Goal: Information Seeking & Learning: Learn about a topic

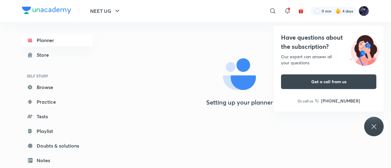
click at [374, 125] on icon at bounding box center [373, 126] width 7 height 7
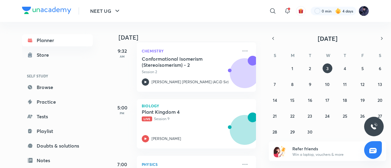
scroll to position [146, 0]
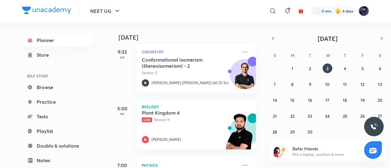
drag, startPoint x: 157, startPoint y: 134, endPoint x: 126, endPoint y: 128, distance: 31.4
click at [126, 128] on div "5:00 PM" at bounding box center [122, 124] width 24 height 49
click at [159, 116] on div "Plant Kingdom 4 Live Session 9" at bounding box center [190, 116] width 96 height 13
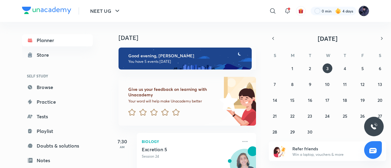
click at [365, 13] on img at bounding box center [363, 11] width 10 height 10
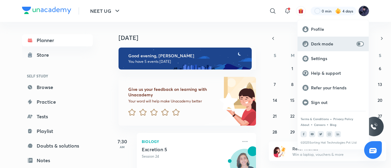
click at [362, 45] on input "checkbox" at bounding box center [358, 43] width 15 height 5
checkbox input "true"
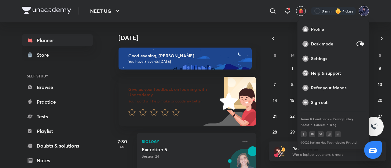
click at [133, 11] on div at bounding box center [195, 84] width 391 height 168
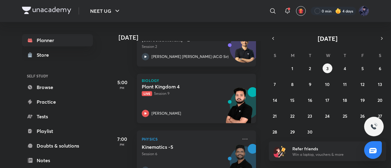
scroll to position [173, 0]
click at [163, 99] on div "Plant Kingdom 4 Live Session 9 Pranav Pundarik" at bounding box center [190, 100] width 96 height 34
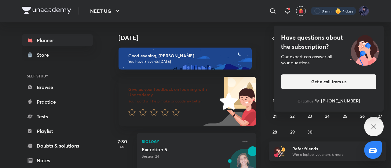
click at [321, 11] on div at bounding box center [332, 11] width 45 height 9
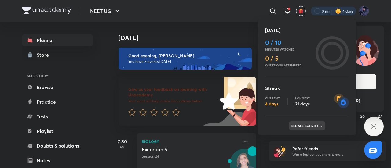
click at [317, 124] on p "See all activity" at bounding box center [305, 126] width 28 height 4
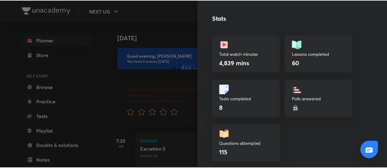
scroll to position [171, 0]
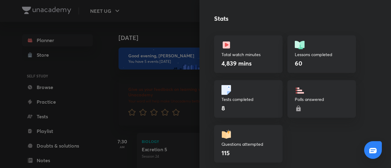
click at [161, 20] on div at bounding box center [195, 84] width 391 height 168
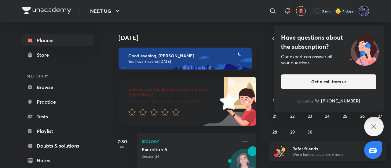
click at [365, 13] on img at bounding box center [363, 11] width 10 height 10
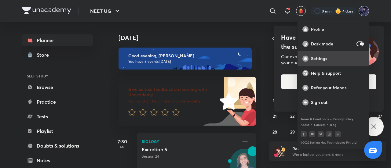
click at [328, 58] on p "Settings" at bounding box center [337, 58] width 53 height 5
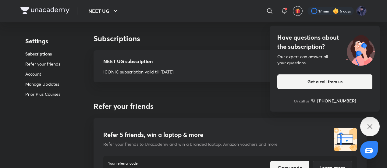
click at [374, 128] on div "Have questions about the subscription? Our expert can answer all your questions…" at bounding box center [371, 127] width 20 height 20
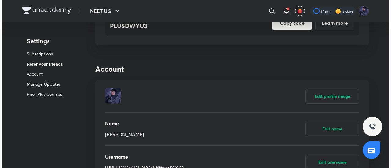
scroll to position [145, 0]
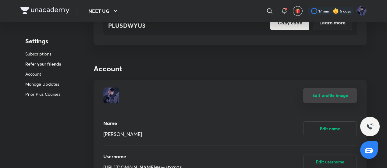
click at [326, 94] on button "Edit profile image" at bounding box center [331, 95] width 54 height 15
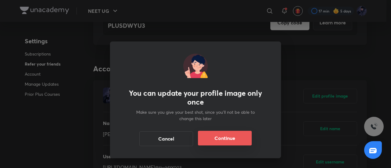
click at [225, 135] on button "Continue" at bounding box center [225, 138] width 54 height 15
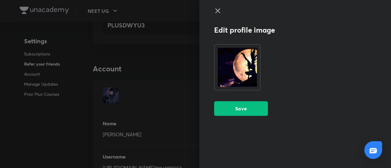
scroll to position [145, 0]
click at [239, 113] on button "Save" at bounding box center [241, 108] width 54 height 15
click at [260, 105] on button "Save" at bounding box center [241, 108] width 54 height 15
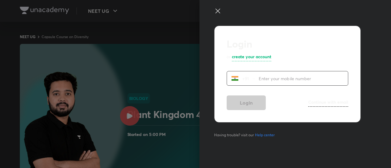
click at [219, 16] on div at bounding box center [285, 16] width 142 height 18
click at [222, 11] on div at bounding box center [285, 16] width 142 height 18
click at [220, 12] on icon at bounding box center [217, 10] width 7 height 7
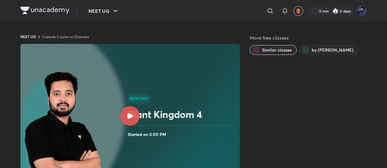
click at [137, 120] on div at bounding box center [131, 116] width 20 height 20
click at [134, 123] on div at bounding box center [131, 116] width 20 height 20
click at [102, 112] on img at bounding box center [62, 131] width 77 height 120
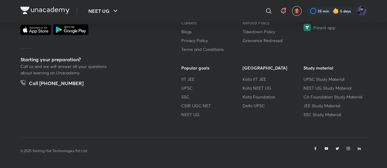
scroll to position [405, 0]
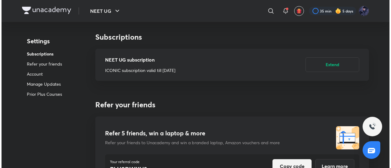
scroll to position [1, 0]
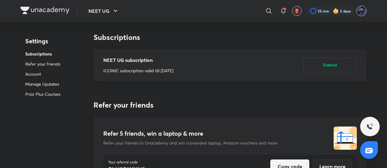
click at [362, 11] on img at bounding box center [362, 11] width 10 height 10
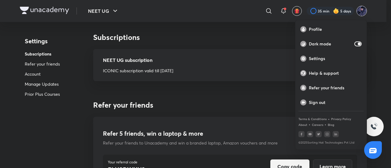
click at [319, 15] on div at bounding box center [195, 84] width 391 height 168
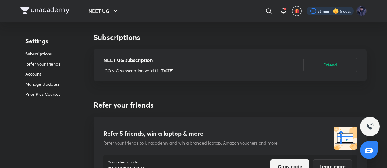
click at [318, 8] on div at bounding box center [330, 11] width 47 height 9
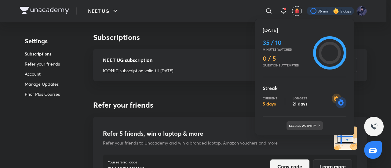
click at [297, 129] on div "See all activity" at bounding box center [304, 125] width 36 height 9
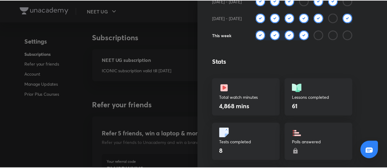
scroll to position [128, 0]
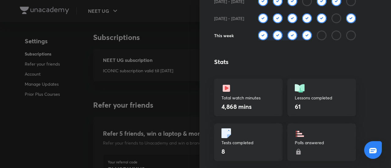
click at [173, 34] on div at bounding box center [195, 84] width 391 height 168
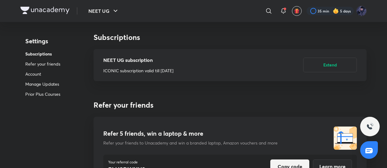
scroll to position [0, 0]
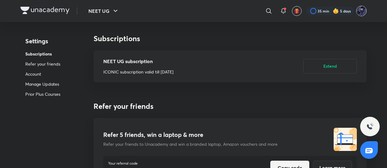
click at [359, 15] on img at bounding box center [362, 11] width 10 height 10
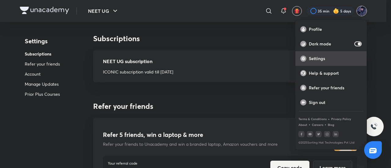
click at [317, 63] on div "Settings" at bounding box center [330, 58] width 71 height 15
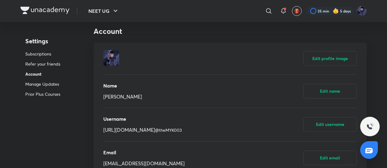
scroll to position [182, 0]
click at [320, 60] on button "Edit profile image" at bounding box center [331, 58] width 54 height 15
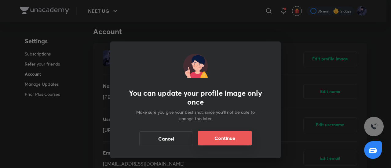
click at [228, 135] on button "Continue" at bounding box center [225, 138] width 54 height 15
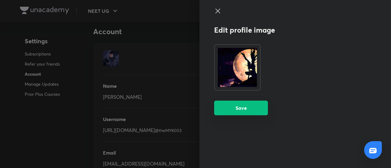
click at [241, 105] on button "Save" at bounding box center [241, 108] width 54 height 15
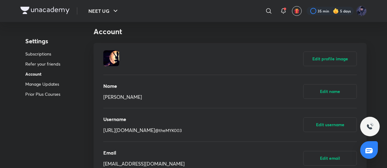
click at [49, 9] on img at bounding box center [44, 10] width 49 height 7
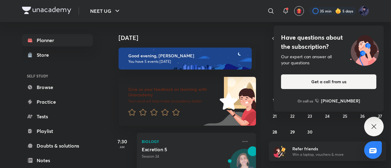
click at [371, 124] on icon at bounding box center [373, 126] width 7 height 7
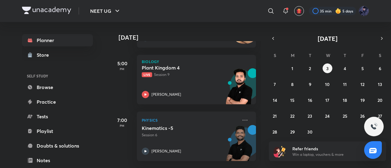
scroll to position [191, 0]
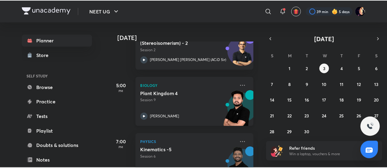
scroll to position [170, 0]
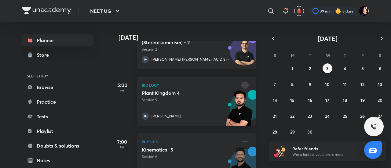
click at [241, 86] on icon at bounding box center [244, 84] width 7 height 7
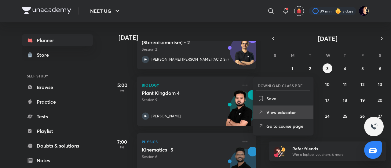
click at [287, 117] on li "View educator" at bounding box center [283, 113] width 60 height 14
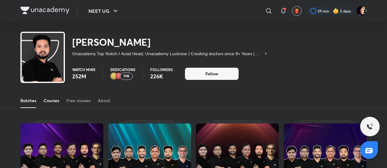
click at [59, 100] on div "Courses" at bounding box center [52, 101] width 16 height 6
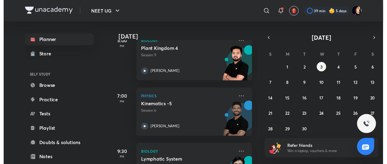
scroll to position [215, 0]
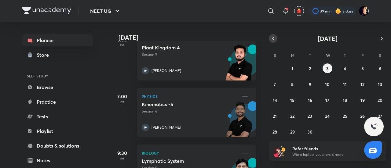
click at [275, 38] on button "button" at bounding box center [272, 38] width 9 height 9
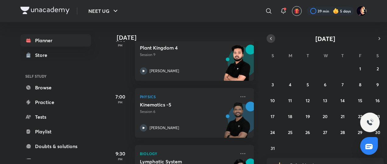
click at [269, 40] on icon "button" at bounding box center [271, 38] width 5 height 5
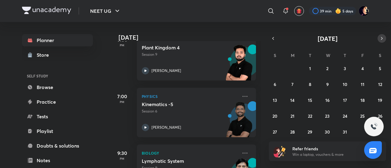
click at [382, 37] on icon "button" at bounding box center [381, 38] width 5 height 5
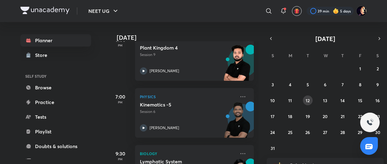
click at [308, 102] on abbr "12" at bounding box center [308, 100] width 4 height 6
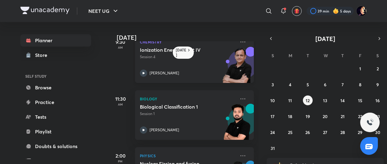
scroll to position [75, 0]
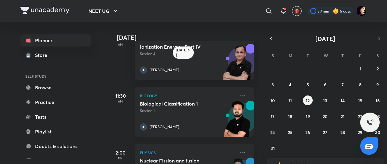
click at [187, 104] on h5 "Biological Classification 1" at bounding box center [178, 103] width 76 height 6
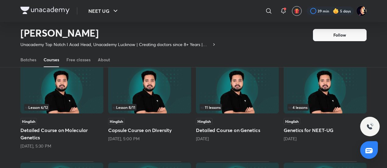
scroll to position [58, 0]
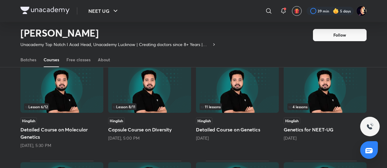
click at [164, 116] on div "Lesson 8 / 11 Hinglish Capsule Course on Diversity [DATE], 5:00 PM" at bounding box center [149, 106] width 83 height 85
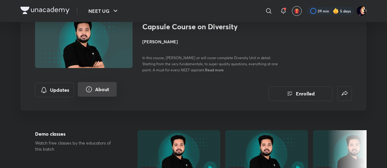
scroll to position [53, 0]
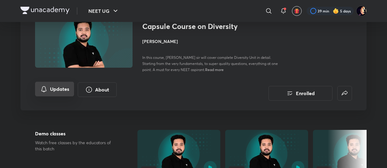
click at [54, 89] on button "Updates" at bounding box center [54, 89] width 39 height 15
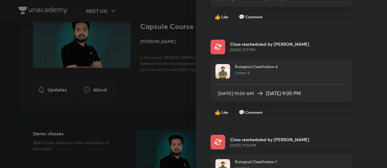
scroll to position [938, 0]
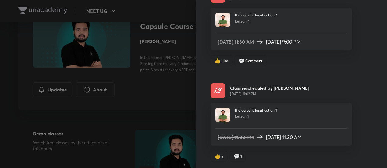
click at [136, 92] on div at bounding box center [193, 84] width 387 height 168
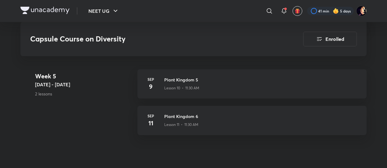
scroll to position [766, 0]
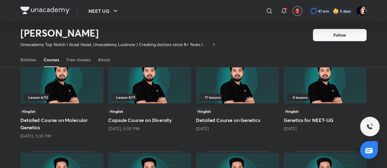
scroll to position [68, 0]
click at [96, 108] on div "Hinglish" at bounding box center [61, 111] width 83 height 7
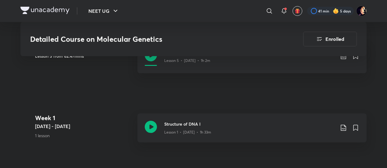
scroll to position [280, 0]
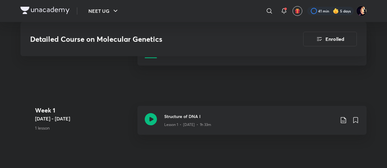
click at [188, 117] on h3 "Structure of DNA I" at bounding box center [249, 116] width 171 height 6
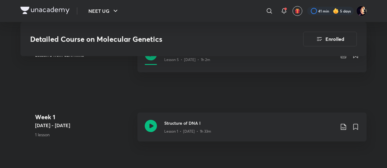
scroll to position [273, 0]
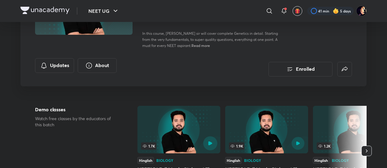
scroll to position [86, 0]
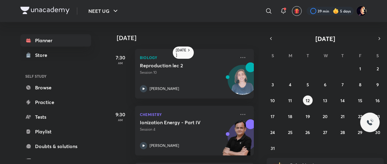
scroll to position [75, 0]
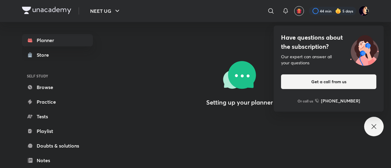
click at [369, 125] on div "Have questions about the subscription? Our expert can answer all your questions…" at bounding box center [374, 127] width 20 height 20
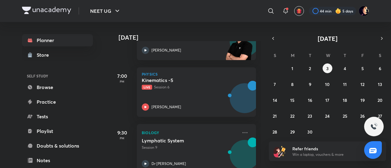
scroll to position [236, 0]
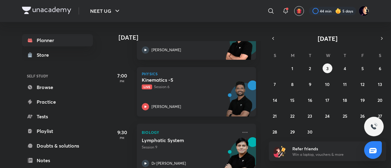
click at [165, 80] on h5 "Kinematics -5" at bounding box center [180, 80] width 76 height 6
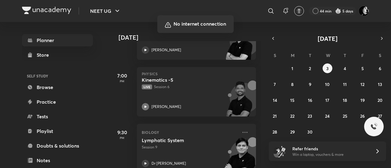
scroll to position [236, 0]
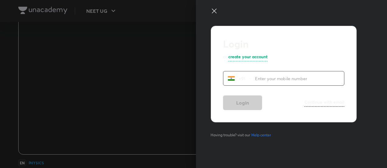
scroll to position [34, 0]
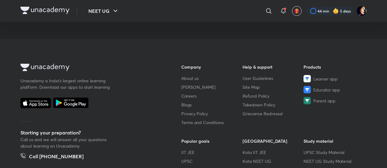
scroll to position [34, 0]
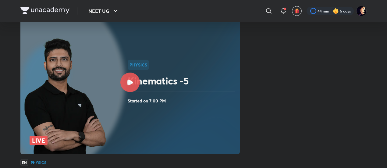
click at [134, 78] on div at bounding box center [131, 83] width 20 height 20
click at [106, 92] on img at bounding box center [65, 97] width 82 height 120
click at [130, 86] on div at bounding box center [131, 83] width 20 height 20
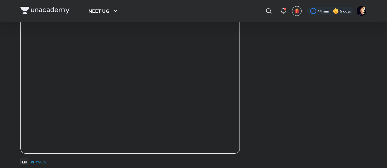
scroll to position [34, 0]
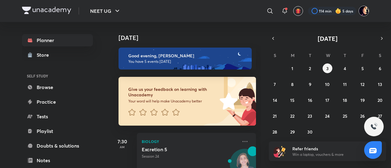
click at [361, 11] on img at bounding box center [363, 11] width 10 height 10
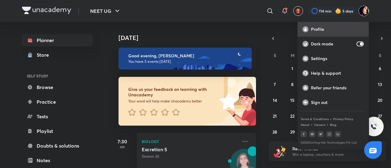
click at [341, 23] on div "Profile" at bounding box center [332, 29] width 71 height 15
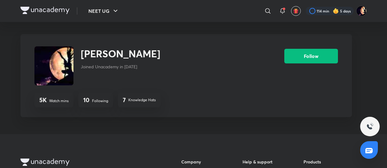
click at [61, 66] on img at bounding box center [53, 65] width 39 height 39
click at [319, 13] on div at bounding box center [330, 11] width 48 height 9
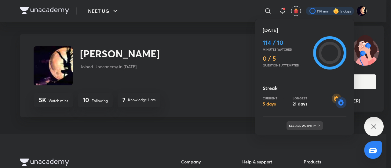
click at [305, 127] on p "See all activity" at bounding box center [303, 126] width 28 height 4
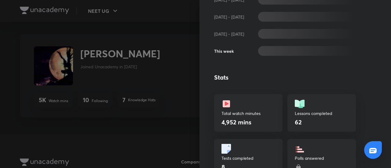
scroll to position [112, 0]
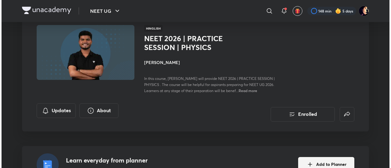
scroll to position [41, 0]
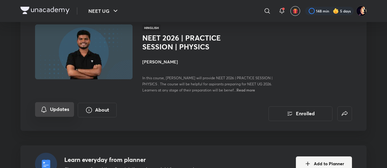
click at [50, 105] on button "Updates" at bounding box center [54, 109] width 39 height 15
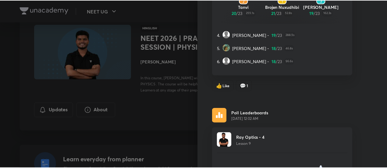
scroll to position [719, 0]
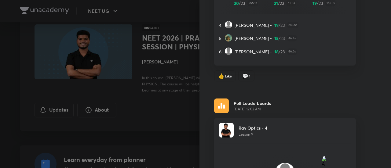
click at [126, 144] on div at bounding box center [195, 84] width 391 height 168
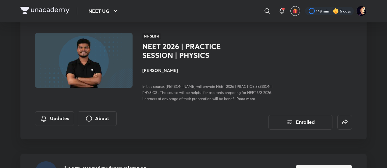
scroll to position [32, 0]
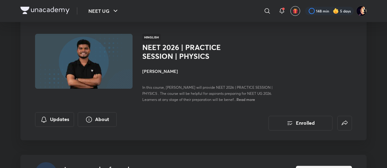
click at [177, 70] on h4 "[PERSON_NAME]" at bounding box center [210, 71] width 137 height 6
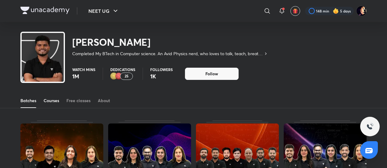
click at [56, 101] on div "Courses" at bounding box center [52, 101] width 16 height 6
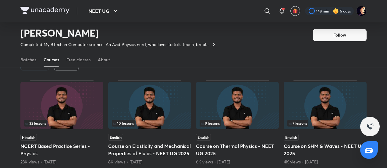
scroll to position [43, 0]
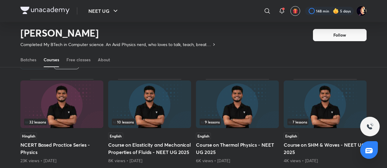
click at [63, 69] on div "Popular Latest" at bounding box center [193, 63] width 347 height 32
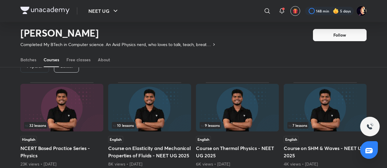
scroll to position [40, 0]
click at [64, 72] on div "Popular Latest" at bounding box center [193, 66] width 347 height 32
click at [68, 70] on div "Latest" at bounding box center [66, 66] width 25 height 12
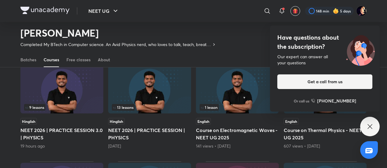
scroll to position [59, 0]
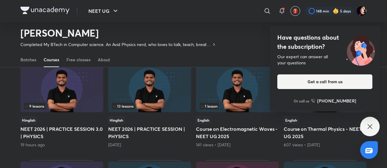
click at [363, 126] on div "Have questions about the subscription? Our expert can answer all your questions…" at bounding box center [371, 127] width 20 height 20
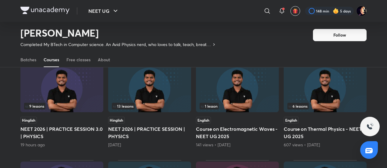
click at [88, 99] on img at bounding box center [61, 89] width 83 height 48
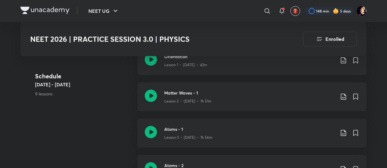
scroll to position [298, 0]
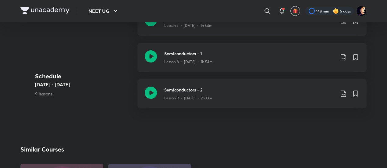
scroll to position [59, 0]
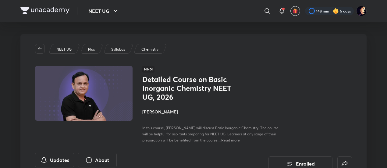
drag, startPoint x: 176, startPoint y: 0, endPoint x: 12, endPoint y: 25, distance: 166.5
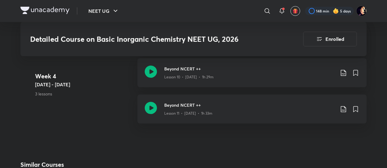
scroll to position [797, 0]
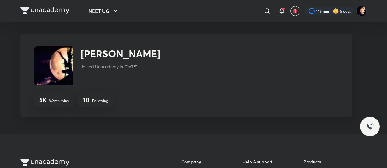
click at [34, 8] on img at bounding box center [44, 10] width 49 height 7
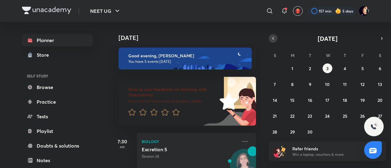
click at [273, 39] on icon "button" at bounding box center [272, 38] width 5 height 5
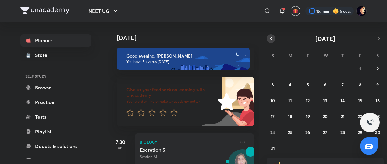
click at [273, 39] on icon "button" at bounding box center [271, 38] width 5 height 5
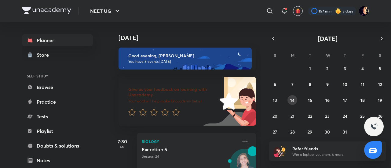
click at [289, 99] on button "14" at bounding box center [292, 100] width 10 height 10
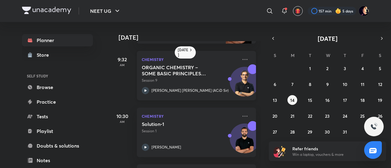
scroll to position [54, 0]
click at [273, 40] on icon "button" at bounding box center [272, 38] width 5 height 5
click at [380, 85] on abbr "14" at bounding box center [379, 84] width 4 height 6
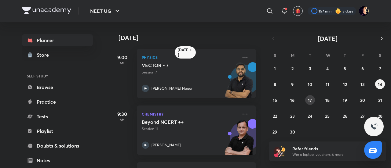
click at [308, 97] on abbr "17" at bounding box center [310, 100] width 4 height 6
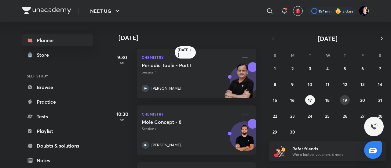
click at [345, 101] on abbr "19" at bounding box center [344, 100] width 4 height 6
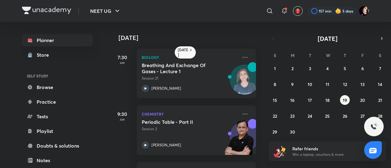
click at [385, 98] on div "1 2 3 4 5 6 7 8 9 10 11 12 13 14 15 16 17 18 19 20 21 22 23 24 25 26 27 28 29 3…" at bounding box center [326, 99] width 117 height 73
click at [381, 98] on abbr "21" at bounding box center [380, 100] width 4 height 6
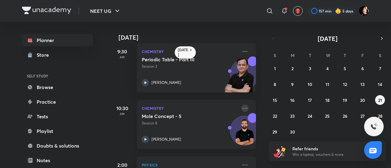
scroll to position [5, 0]
click at [290, 114] on abbr "23" at bounding box center [292, 116] width 5 height 6
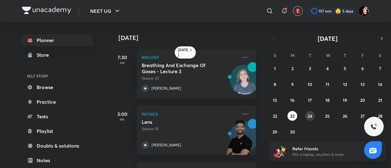
click at [305, 115] on button "24" at bounding box center [310, 116] width 10 height 10
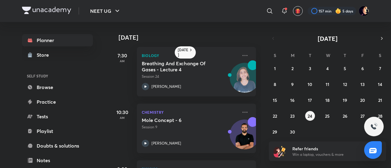
scroll to position [2, 0]
click at [326, 117] on abbr "25" at bounding box center [327, 116] width 5 height 6
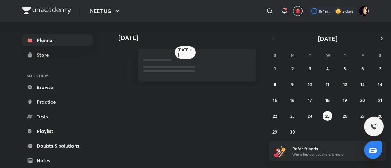
click at [342, 111] on div "1 2 3 4 5 6 7 8 9 10 11 12 13 14 15 16 17 18 19 20 21 22 23 24 25 26 27 28 29 3…" at bounding box center [326, 99] width 117 height 73
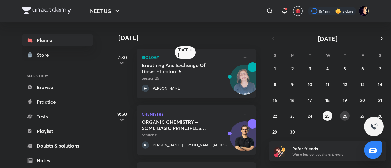
click at [347, 117] on abbr "26" at bounding box center [344, 116] width 5 height 6
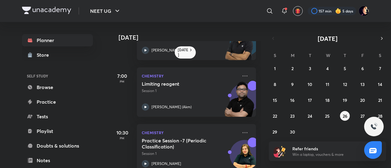
scroll to position [167, 0]
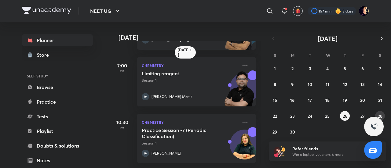
click at [383, 113] on div "1 2 3 4 5 6 7 8 9 10 11 12 13 14 15 16 17 18 19 20 21 22 23 24 25 26 27 28 29 3…" at bounding box center [326, 99] width 117 height 73
click at [382, 113] on abbr "28" at bounding box center [379, 116] width 5 height 6
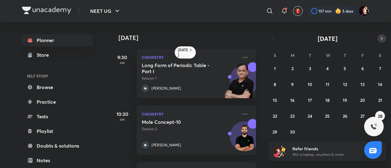
click at [383, 39] on icon "button" at bounding box center [381, 38] width 5 height 5
click at [313, 95] on div "29 30 1 2 3 4 5 6 7 8 9 10 11 12 13 14 15 16 17 18 19 20 21 22 23 24 25 26 27 2…" at bounding box center [326, 99] width 117 height 73
click at [311, 97] on abbr "15" at bounding box center [310, 100] width 4 height 6
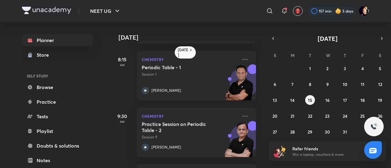
scroll to position [55, 0]
click at [343, 97] on abbr "17" at bounding box center [345, 100] width 4 height 6
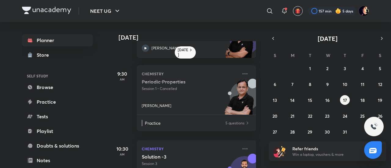
scroll to position [98, 0]
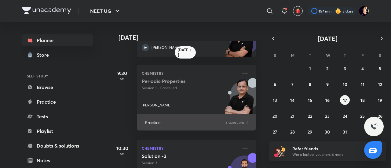
click at [237, 123] on p "5 questions" at bounding box center [234, 122] width 19 height 6
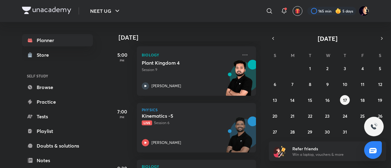
scroll to position [200, 0]
click at [347, 100] on button "17" at bounding box center [345, 100] width 10 height 10
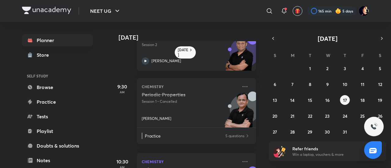
scroll to position [85, 0]
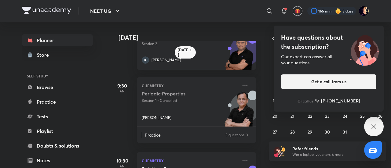
click at [371, 126] on icon at bounding box center [373, 126] width 7 height 7
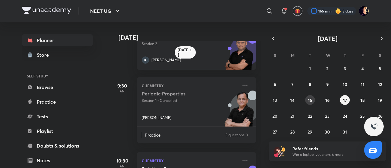
click at [308, 102] on abbr "15" at bounding box center [310, 100] width 4 height 6
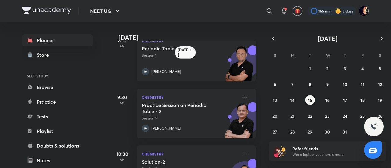
scroll to position [0, 0]
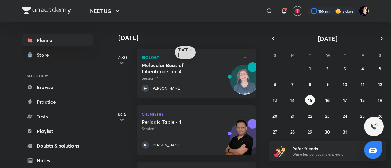
click at [182, 51] on h6 "Today" at bounding box center [183, 53] width 11 height 10
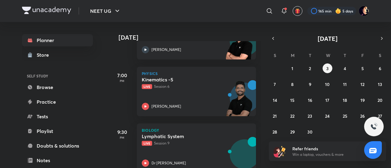
scroll to position [246, 0]
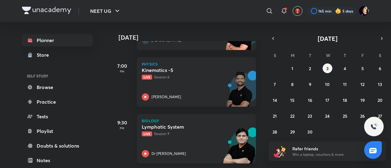
click at [154, 148] on div "Lymphatic System Live Session 9 Dr Amit Gupta" at bounding box center [190, 141] width 96 height 34
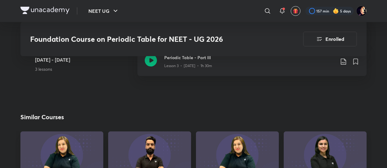
scroll to position [349, 0]
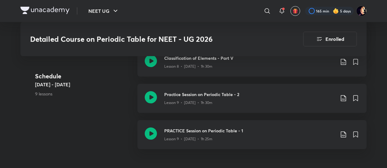
scroll to position [592, 0]
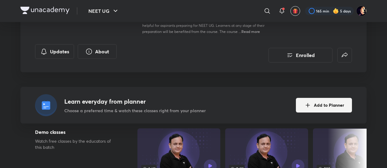
scroll to position [109, 0]
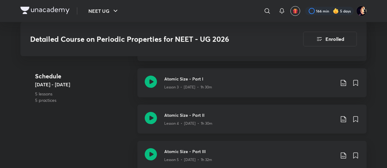
scroll to position [435, 0]
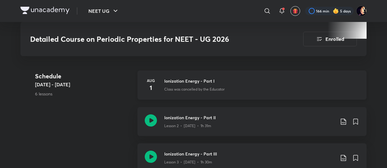
scroll to position [288, 0]
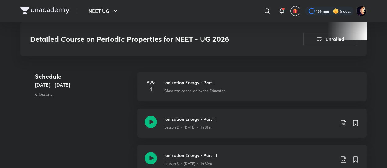
scroll to position [287, 0]
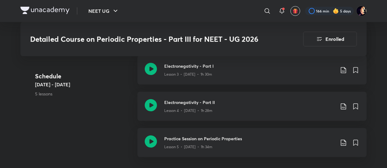
scroll to position [377, 0]
